Goal: Task Accomplishment & Management: Manage account settings

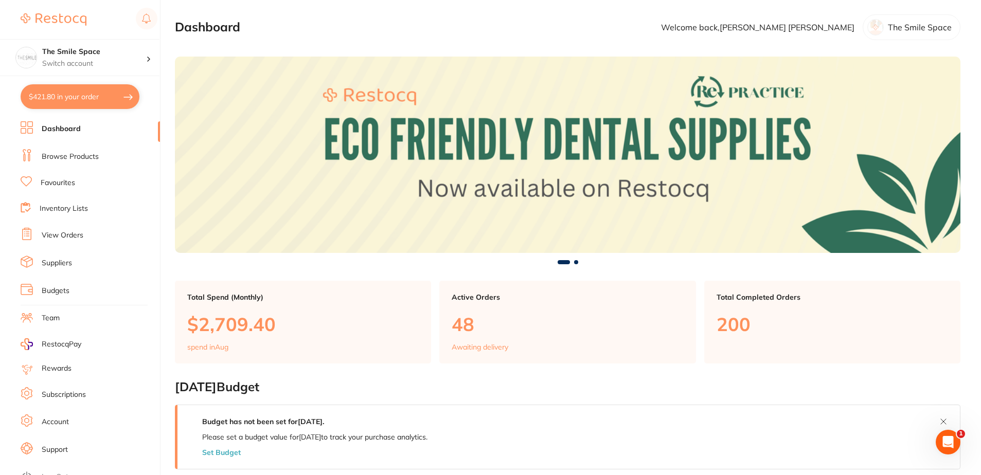
click at [81, 233] on link "View Orders" at bounding box center [63, 235] width 42 height 10
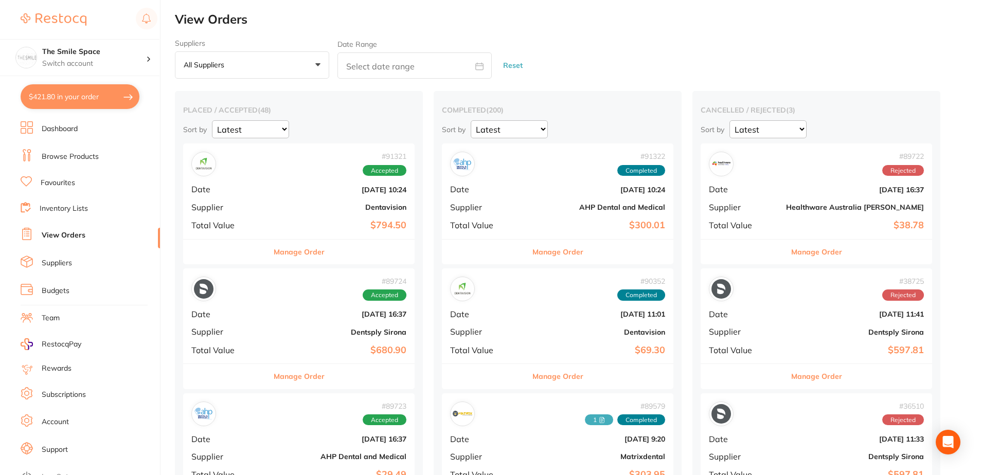
click at [279, 71] on button "All suppliers +0" at bounding box center [252, 65] width 154 height 28
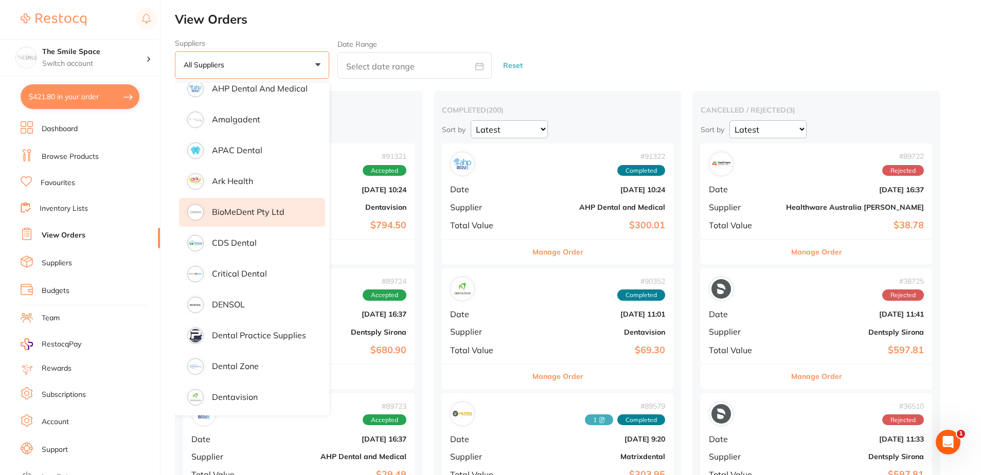
scroll to position [103, 0]
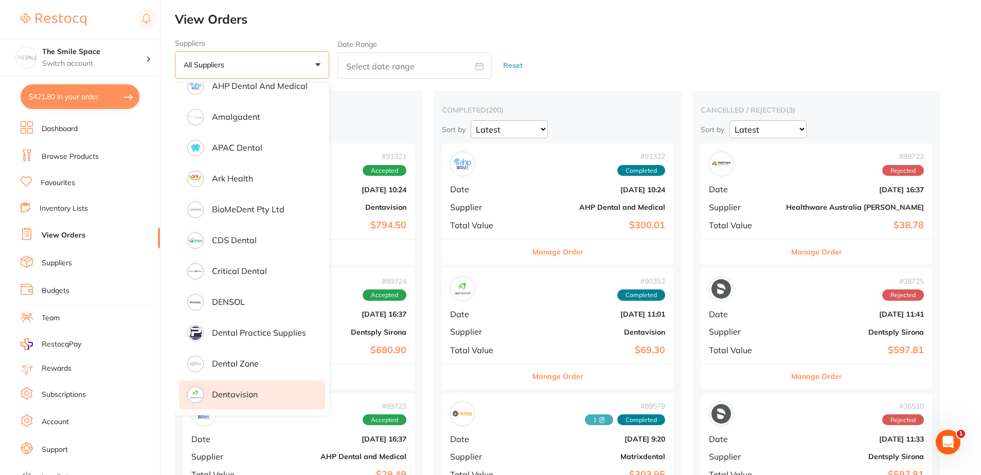
click at [276, 382] on li "Dentavision" at bounding box center [252, 395] width 146 height 29
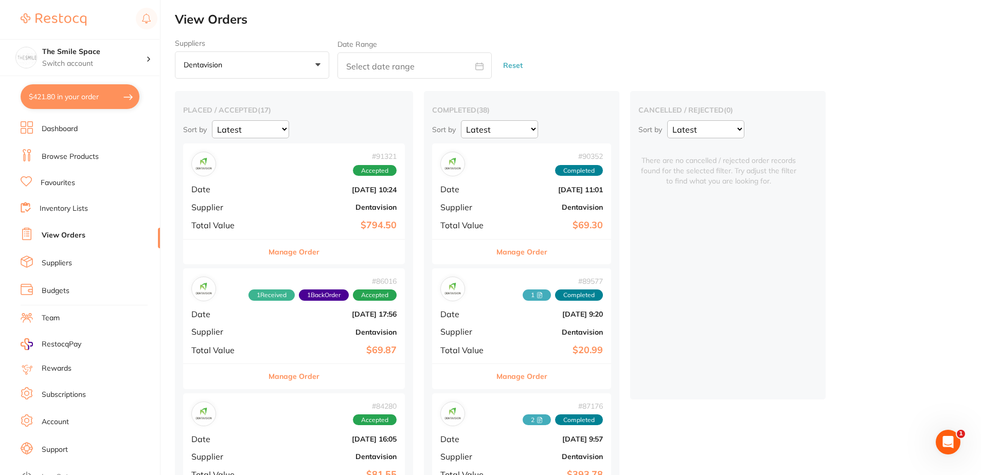
click at [313, 183] on div "# 91321 Accepted Date [DATE] 10:24 Supplier Dentavision Total Value $794.50" at bounding box center [294, 191] width 222 height 95
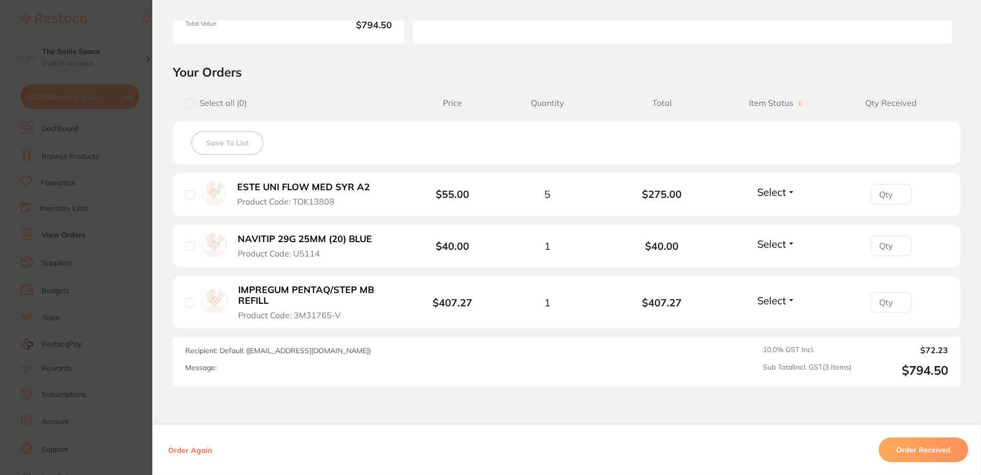
scroll to position [206, 0]
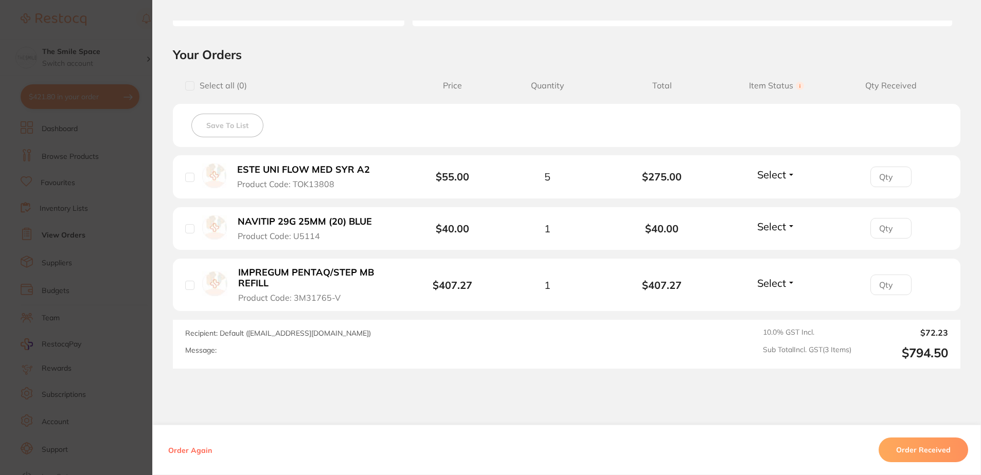
click at [876, 227] on input "number" at bounding box center [890, 228] width 41 height 21
type input "1"
click at [888, 179] on input "number" at bounding box center [890, 177] width 41 height 21
type input "5"
click at [880, 288] on input "number" at bounding box center [890, 285] width 41 height 21
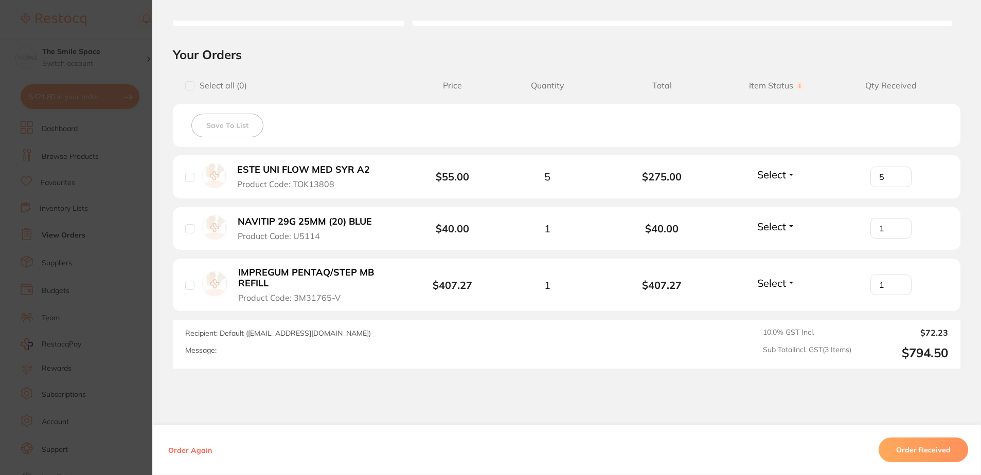
type input "1"
click at [789, 170] on button "Select" at bounding box center [776, 174] width 44 height 13
click at [769, 192] on button "Received" at bounding box center [776, 197] width 26 height 16
click at [773, 216] on li "NAVITIP 29G 25MM (20) BLUE Product Code: U5114 $40.00 1 $40.00 Select Received …" at bounding box center [566, 229] width 787 height 44
click at [773, 224] on span "Select" at bounding box center [771, 226] width 29 height 13
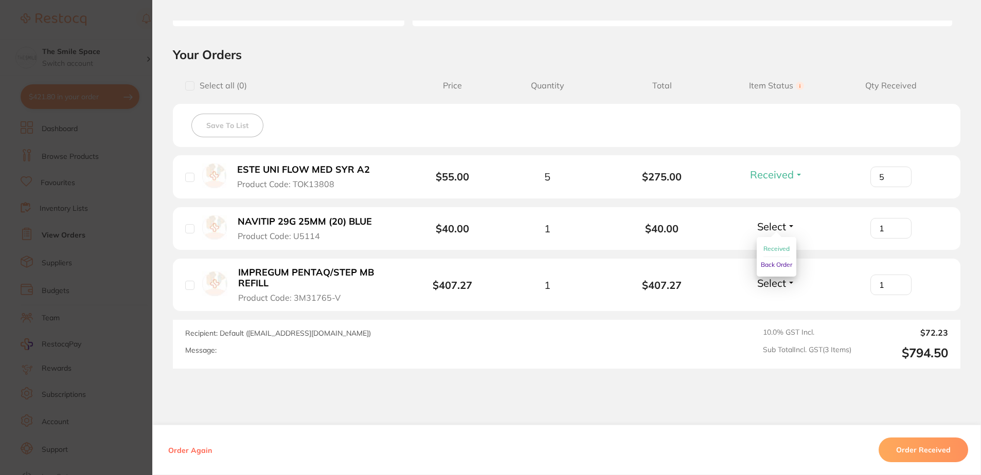
click at [774, 247] on span "Received" at bounding box center [776, 249] width 26 height 8
click at [776, 280] on span "Select" at bounding box center [771, 283] width 29 height 13
click at [777, 303] on span "Received" at bounding box center [776, 305] width 26 height 8
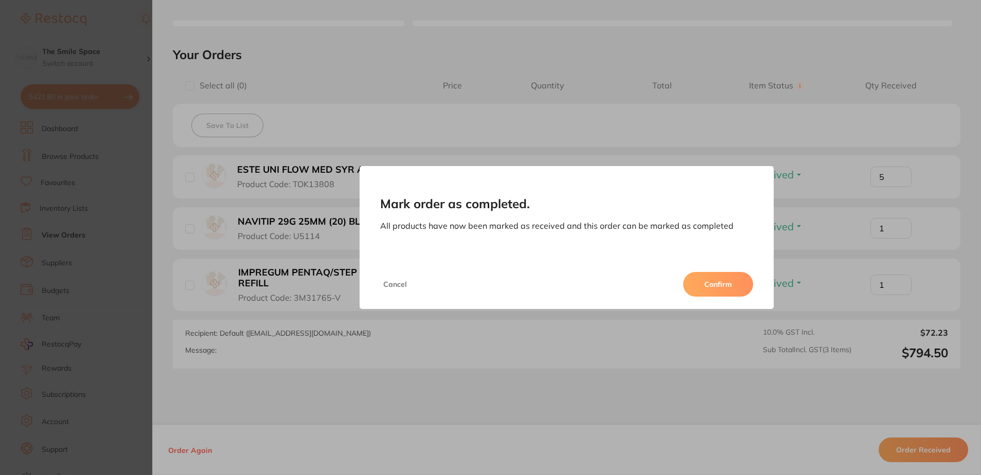
click at [394, 286] on button "Cancel" at bounding box center [395, 284] width 30 height 25
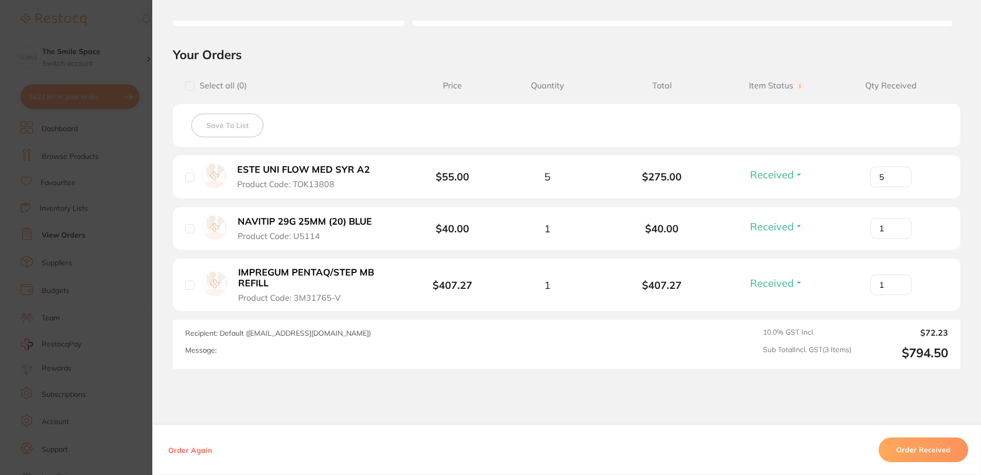
click at [185, 180] on input "checkbox" at bounding box center [189, 177] width 9 height 9
checkbox input "true"
click at [188, 229] on input "checkbox" at bounding box center [189, 228] width 9 height 9
checkbox input "true"
click at [187, 289] on input "checkbox" at bounding box center [189, 285] width 9 height 9
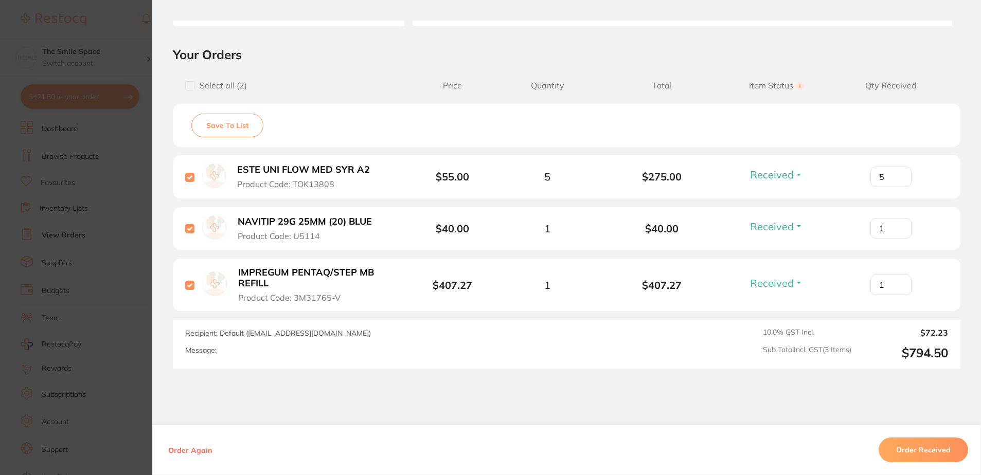
checkbox input "true"
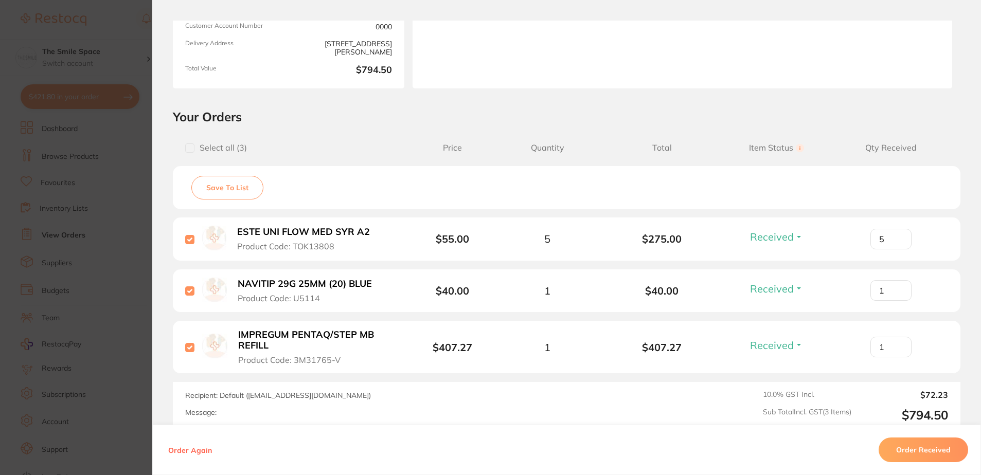
scroll to position [0, 0]
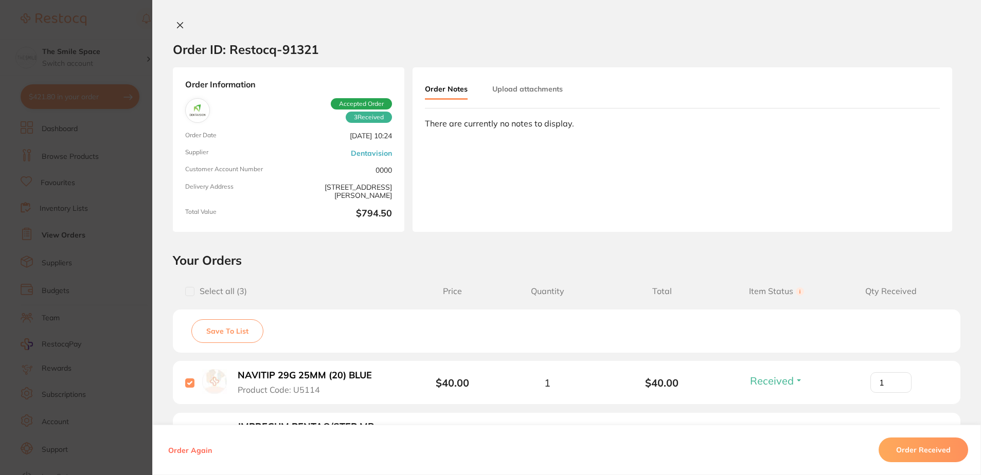
click at [520, 80] on button "Upload attachments" at bounding box center [527, 89] width 70 height 19
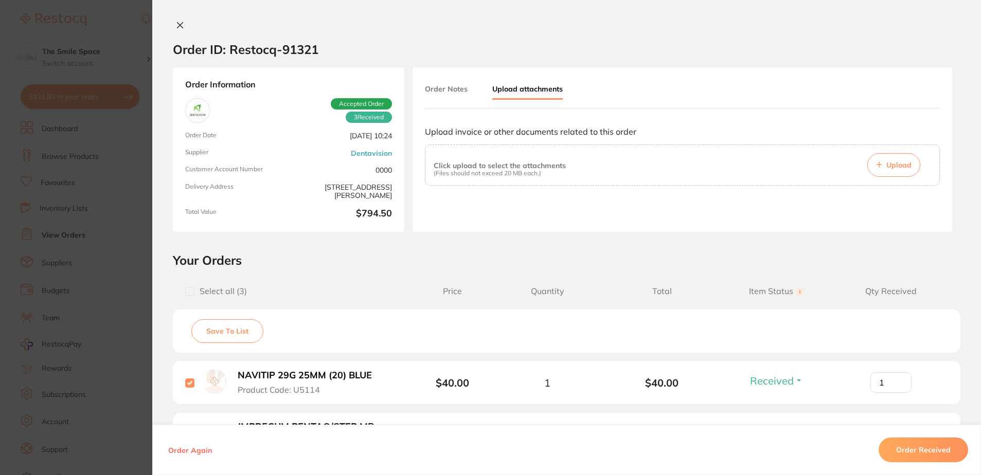
click at [919, 168] on div "Click upload to select the attachments (Files should not exceed 20 MB each.) Up…" at bounding box center [682, 165] width 497 height 24
click at [906, 164] on span "Upload" at bounding box center [898, 164] width 25 height 9
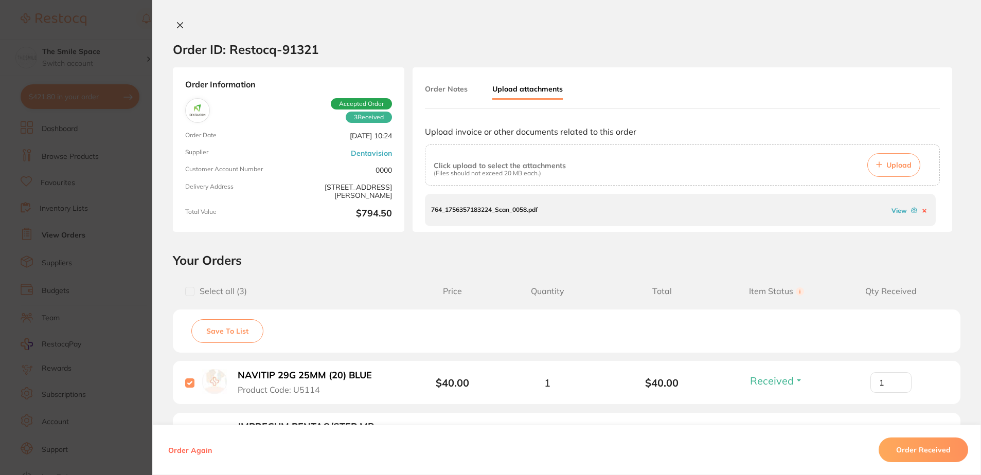
scroll to position [206, 0]
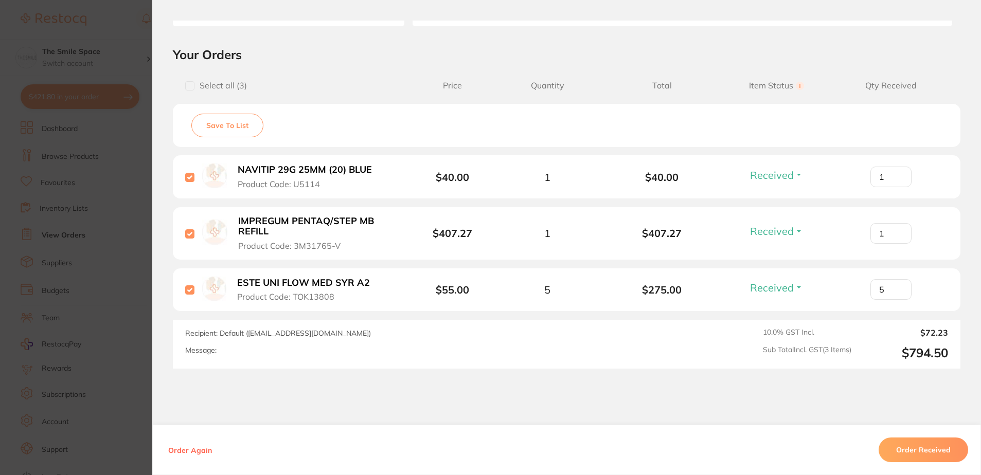
click at [915, 449] on button "Order Received" at bounding box center [923, 450] width 89 height 25
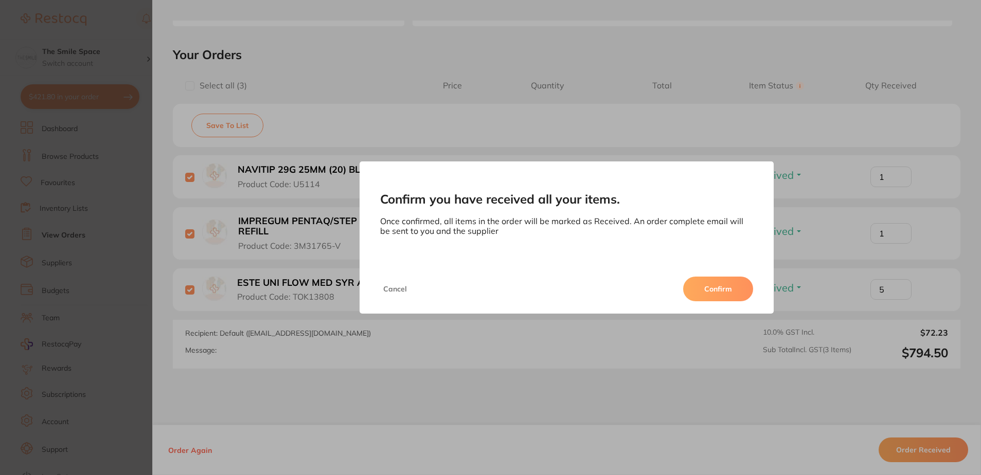
click at [736, 298] on button "Confirm" at bounding box center [718, 289] width 70 height 25
